Goal: Information Seeking & Learning: Learn about a topic

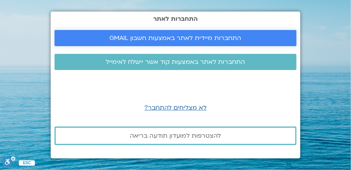
click at [186, 37] on span "התחברות מיידית לאתר באמצעות חשבון GMAIL" at bounding box center [176, 38] width 132 height 7
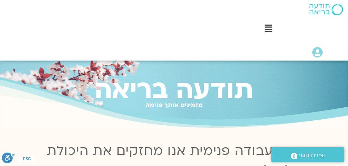
click at [265, 26] on icon at bounding box center [268, 28] width 7 height 8
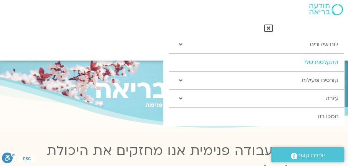
click at [295, 59] on link "ההקלטות שלי" at bounding box center [256, 63] width 175 height 18
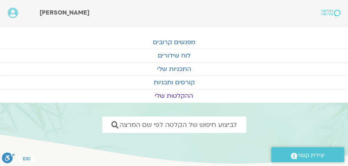
click at [175, 93] on link "ההקלטות שלי" at bounding box center [174, 95] width 348 height 13
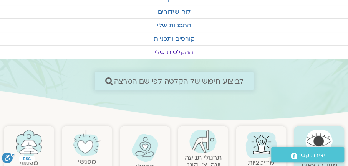
click at [210, 79] on span "לביצוע חיפוש של הקלטה לפי שם המרצה" at bounding box center [178, 81] width 129 height 8
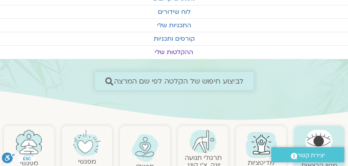
click at [178, 79] on span "לביצוע חיפוש של הקלטה לפי שם המרצה" at bounding box center [178, 81] width 129 height 8
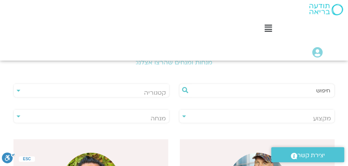
scroll to position [175, 0]
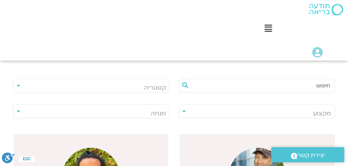
click at [317, 85] on input "text" at bounding box center [260, 85] width 139 height 13
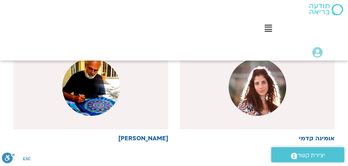
scroll to position [285, 0]
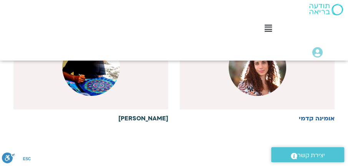
type input "[PERSON_NAME]"
click at [147, 116] on h6 "[PERSON_NAME]" at bounding box center [90, 118] width 155 height 7
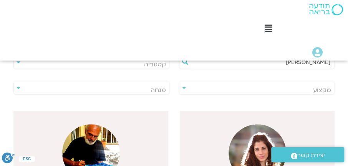
scroll to position [197, 0]
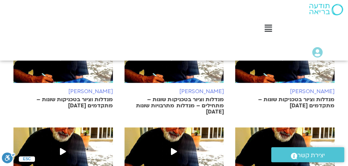
scroll to position [263, 0]
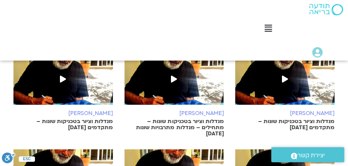
click at [317, 119] on p "מנדלות וציור בטכניקות שונות – מתקדמים 27.8.25" at bounding box center [284, 125] width 99 height 12
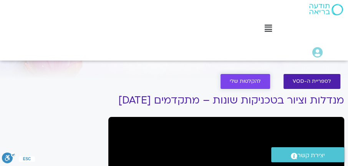
click at [250, 81] on span "להקלטות שלי" at bounding box center [245, 82] width 31 height 6
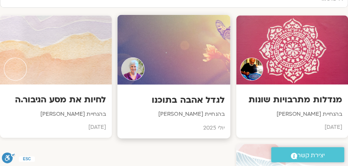
scroll to position [351, 0]
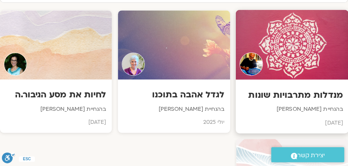
click at [309, 94] on h3 "מנדלות מתרבויות שונות" at bounding box center [291, 95] width 101 height 12
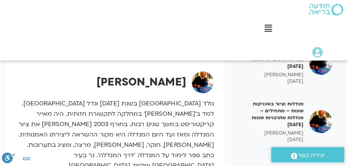
scroll to position [241, 0]
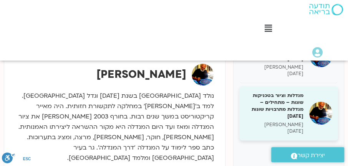
click at [287, 105] on h5 "מנדלות וציור בטכניקות שונות – מתחילים – מנדלות מתרבויות שונות [DATE]" at bounding box center [274, 106] width 58 height 28
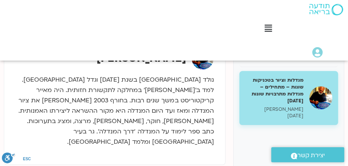
scroll to position [241, 0]
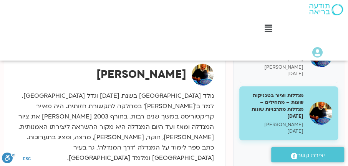
click at [295, 106] on h5 "מנדלות וציור בטכניקות שונות – מתחילים – מנדלות מתרבויות שונות [DATE]" at bounding box center [274, 106] width 58 height 28
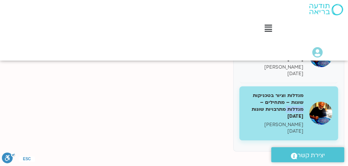
click at [295, 106] on h5 "מנדלות וציור בטכניקות שונות – מתחילים – מנדלות מתרבויות שונות [DATE]" at bounding box center [274, 106] width 58 height 28
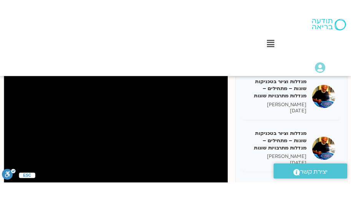
scroll to position [119, 0]
